Goal: Task Accomplishment & Management: Manage account settings

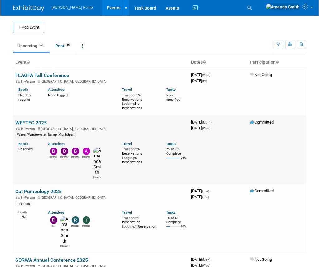
click at [30, 120] on link "WEFTEC 2025" at bounding box center [32, 123] width 32 height 6
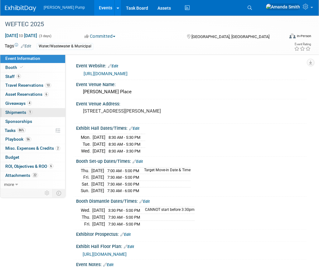
click at [19, 113] on span "Shipments 1" at bounding box center [18, 112] width 27 height 5
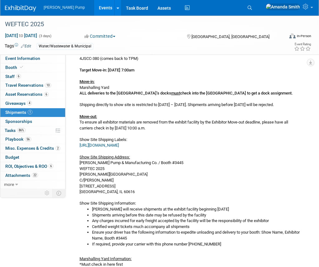
scroll to position [76, 0]
click at [79, 68] on div "6JSCE-1091 (stays with Mark) 4JSCC-380 (comes back to TPM) Target Move-in: Thur…" at bounding box center [188, 204] width 227 height 311
click at [197, 75] on div "6JSCE-1091 (stays with Mark) 4JSCC-380 (comes back to TPM) Target Move-in: Thur…" at bounding box center [188, 204] width 227 height 311
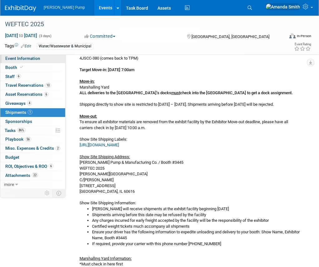
click at [23, 60] on span "Event Information" at bounding box center [22, 58] width 35 height 5
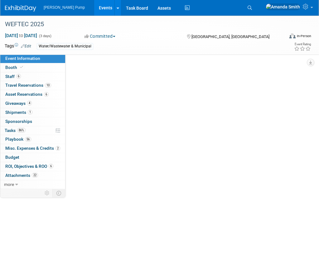
scroll to position [0, 0]
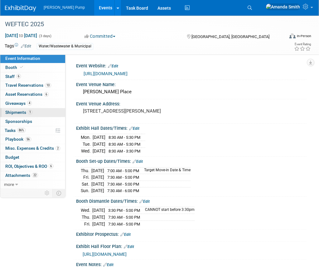
click at [15, 110] on span "Shipments 1" at bounding box center [18, 112] width 27 height 5
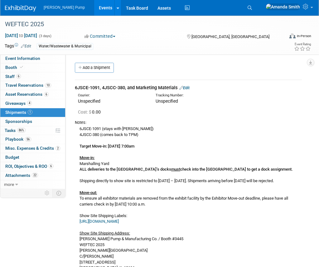
click at [190, 87] on link "Edit" at bounding box center [184, 88] width 10 height 5
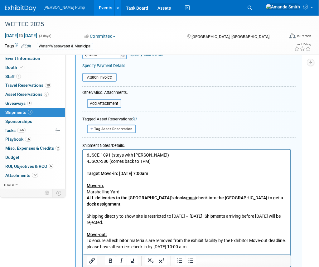
scroll to position [146, 0]
click at [191, 175] on p "6JSCE-1091 (stays with Mark) 4JSCC-380 (comes back to TPM) Target Move-in: Thur…" at bounding box center [186, 240] width 200 height 177
click at [101, 228] on p "6JSCE-1091 (stays with Mark) 4JSCC-380 (comes back to TPM) Target Move-in: Thur…" at bounding box center [186, 240] width 200 height 177
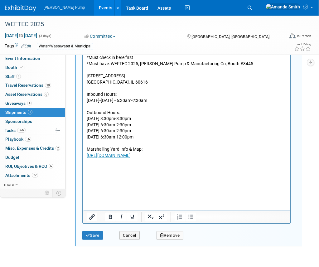
scroll to position [540, 0]
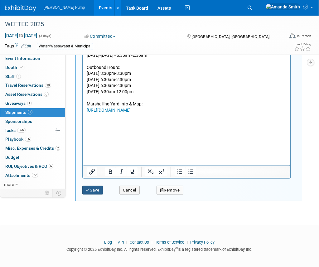
click at [95, 188] on button "Save" at bounding box center [92, 190] width 21 height 9
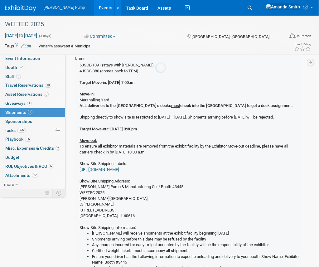
scroll to position [9, 0]
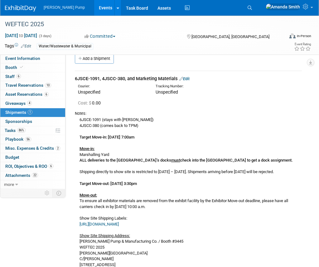
click at [80, 136] on b "Target Move-in: Thursday, September 25, 7:00am" at bounding box center [107, 137] width 55 height 5
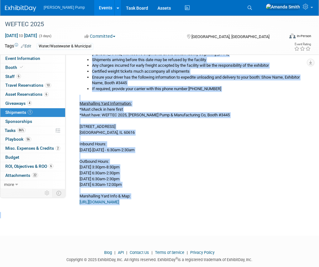
scroll to position [296, 0]
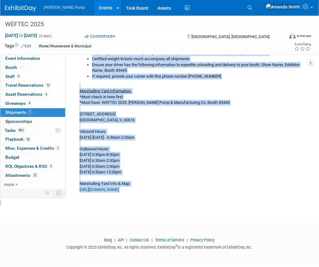
drag, startPoint x: 80, startPoint y: 136, endPoint x: 228, endPoint y: 197, distance: 160.5
click at [228, 197] on td "6JSCE-1091, 4JSCC-380, and Marketing Materials Edit Courier: Unspecified Tracki…" at bounding box center [188, 11] width 227 height 375
copy div "Target Move-in: Thursday, September 25, 7:00am Move-in: Marshalling Yard ALL de…"
click at [228, 197] on td "6JSCE-1091, 4JSCC-380, and Marketing Materials Edit Courier: Unspecified Tracki…" at bounding box center [188, 11] width 227 height 375
